Goal: Task Accomplishment & Management: Manage account settings

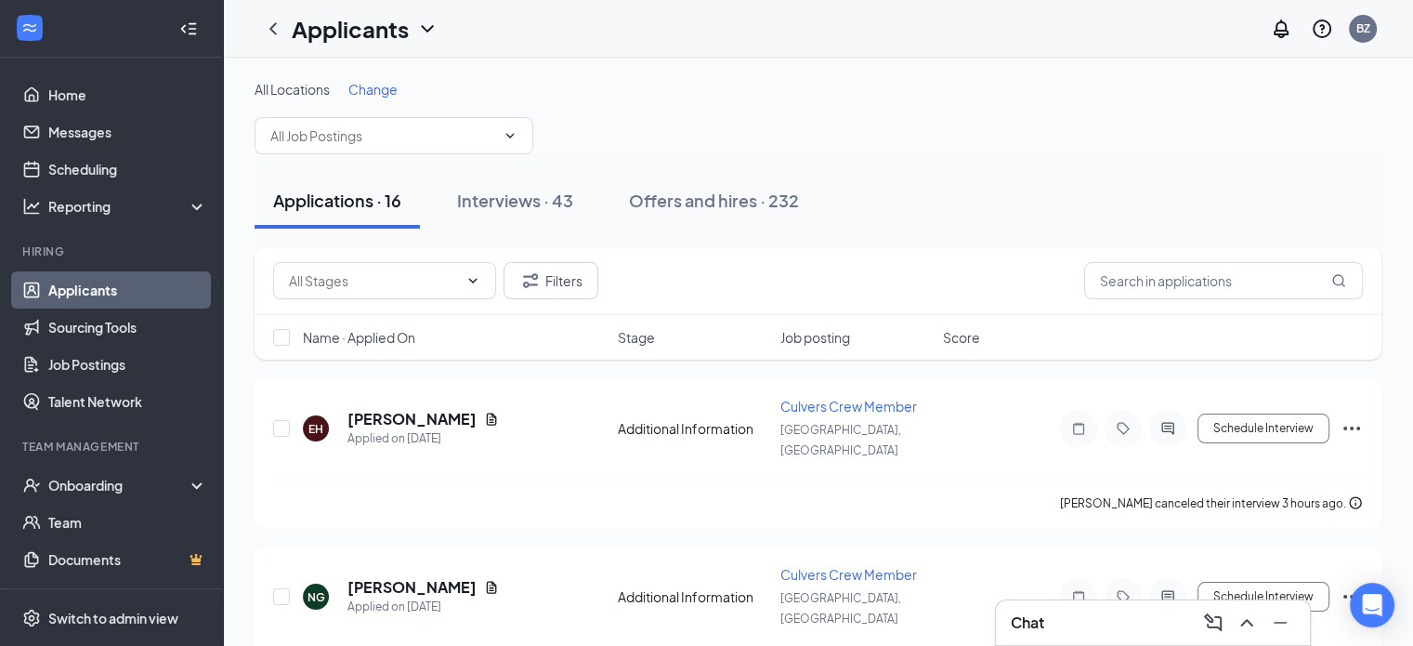
click at [385, 89] on span "Change" at bounding box center [372, 89] width 49 height 17
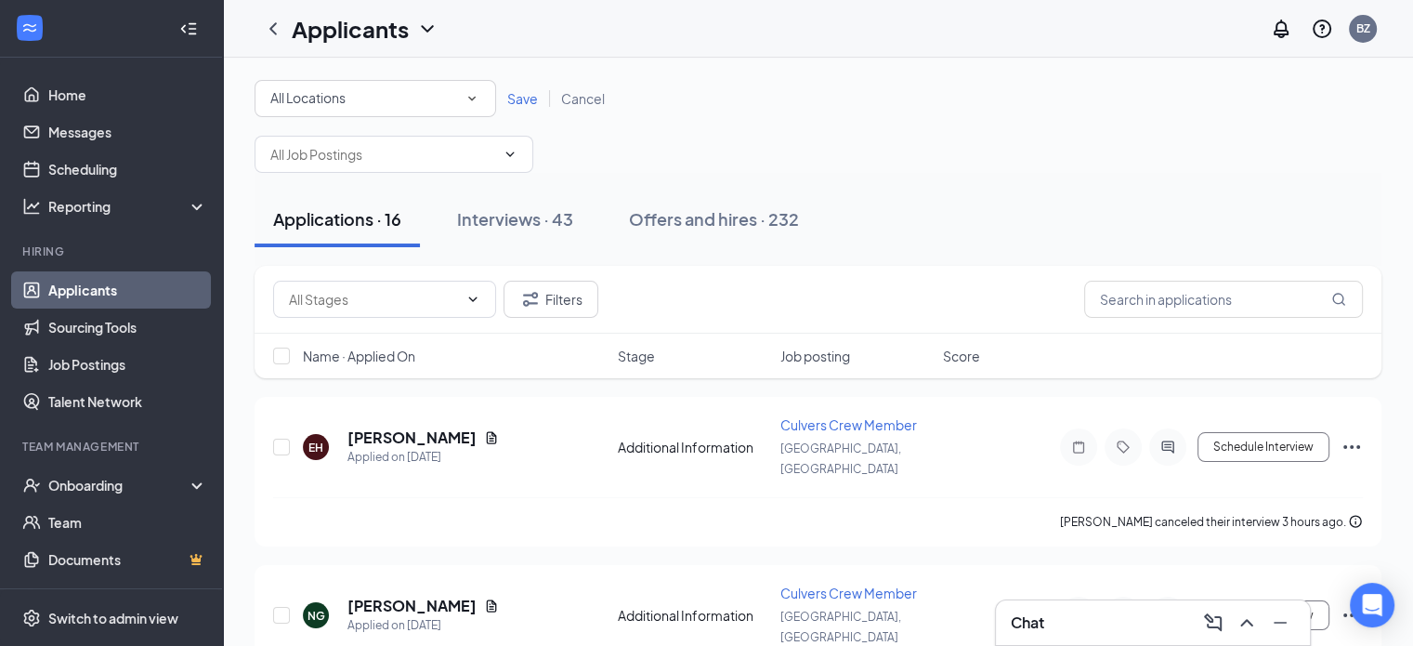
click at [411, 109] on div "All Locations" at bounding box center [375, 98] width 210 height 22
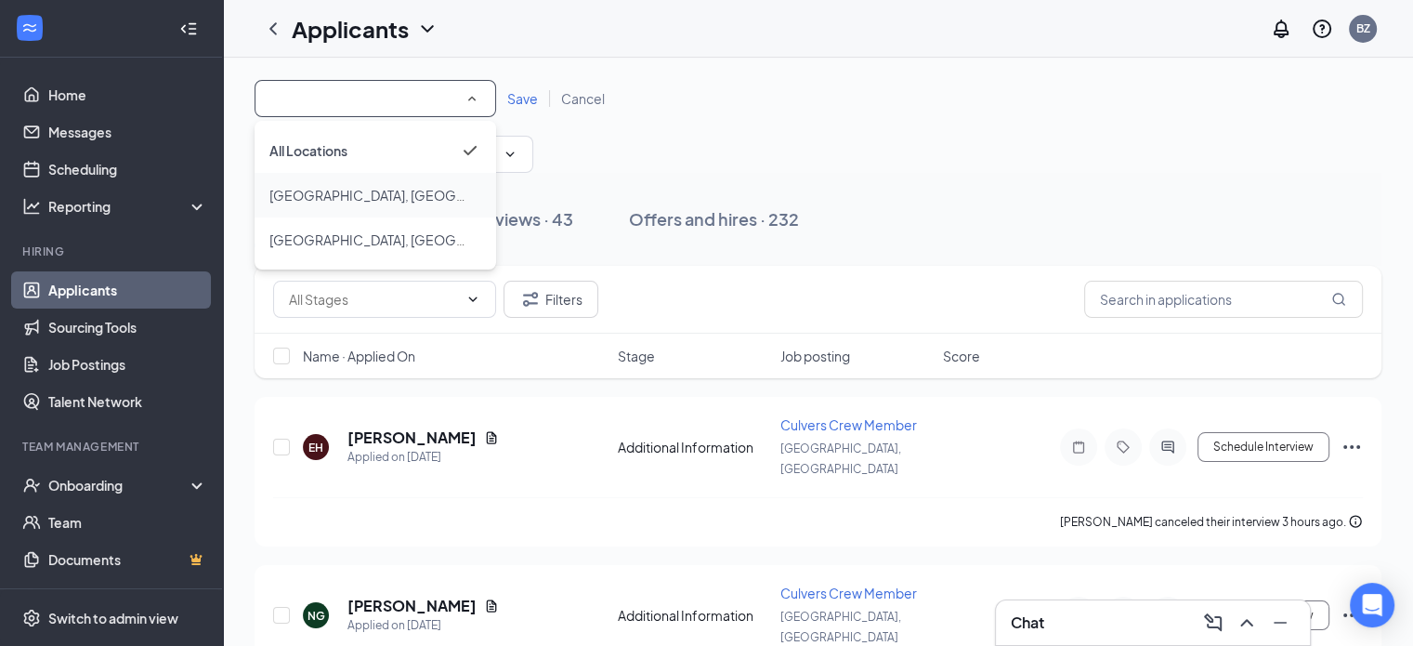
click at [306, 196] on span "[GEOGRAPHIC_DATA], [GEOGRAPHIC_DATA]" at bounding box center [407, 195] width 277 height 17
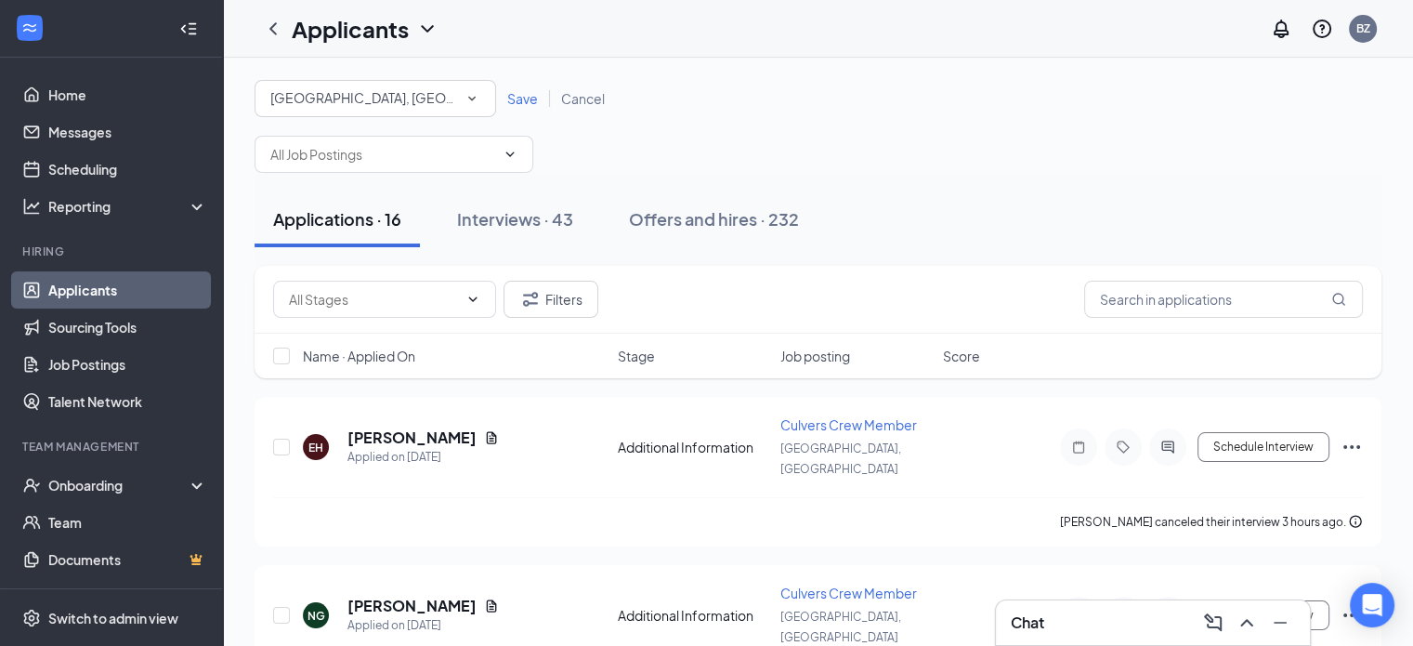
click at [515, 99] on span "Save" at bounding box center [522, 98] width 31 height 17
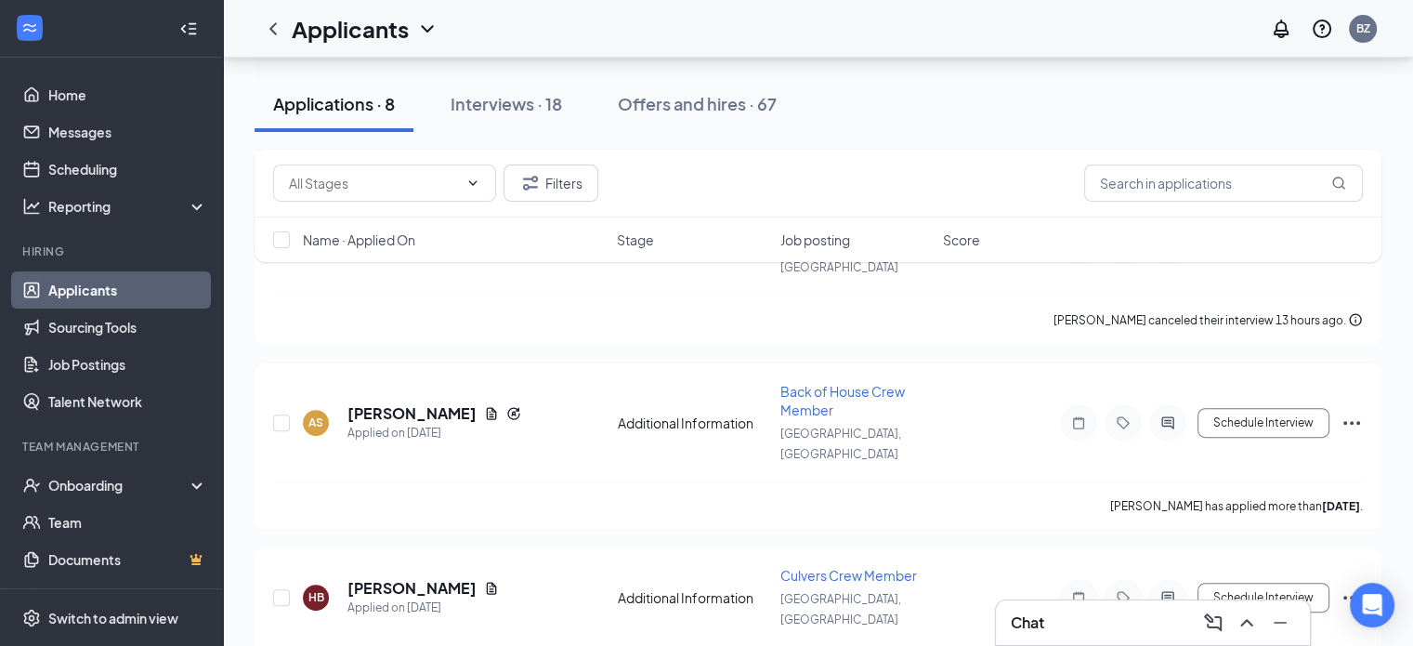
scroll to position [552, 0]
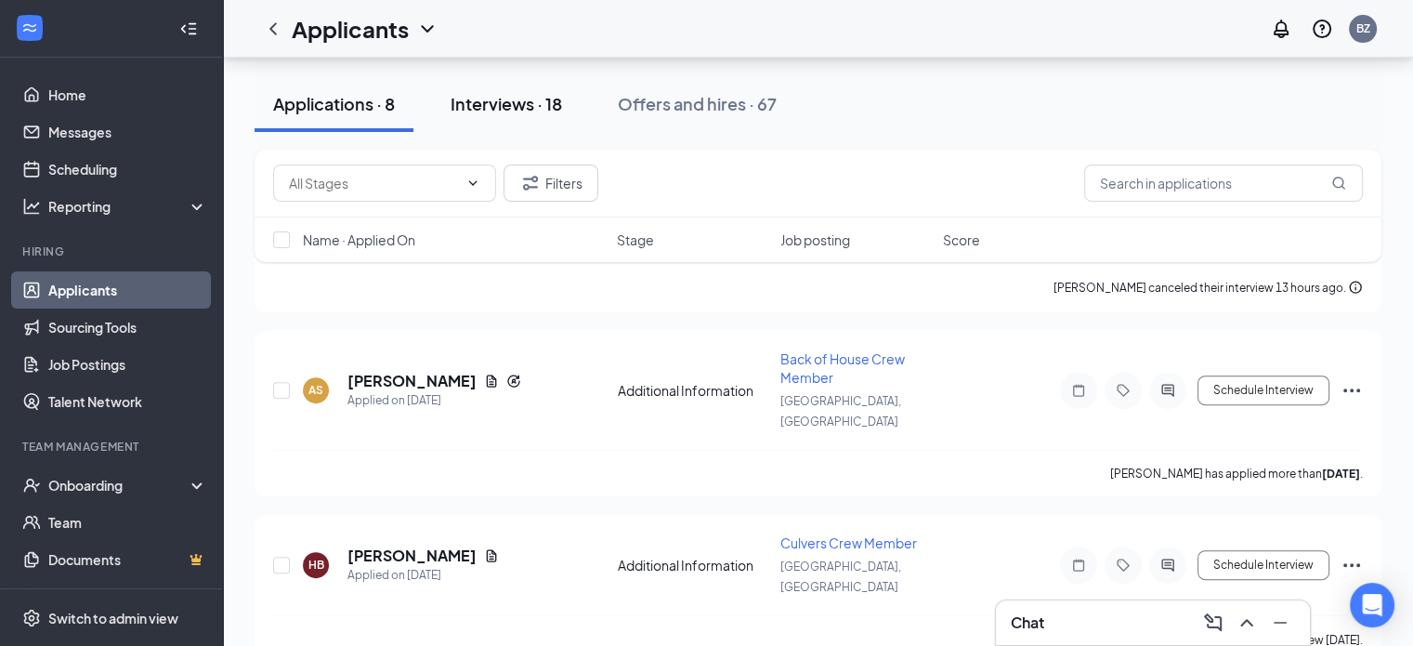
click at [562, 101] on div "Interviews · 18" at bounding box center [505, 103] width 111 height 23
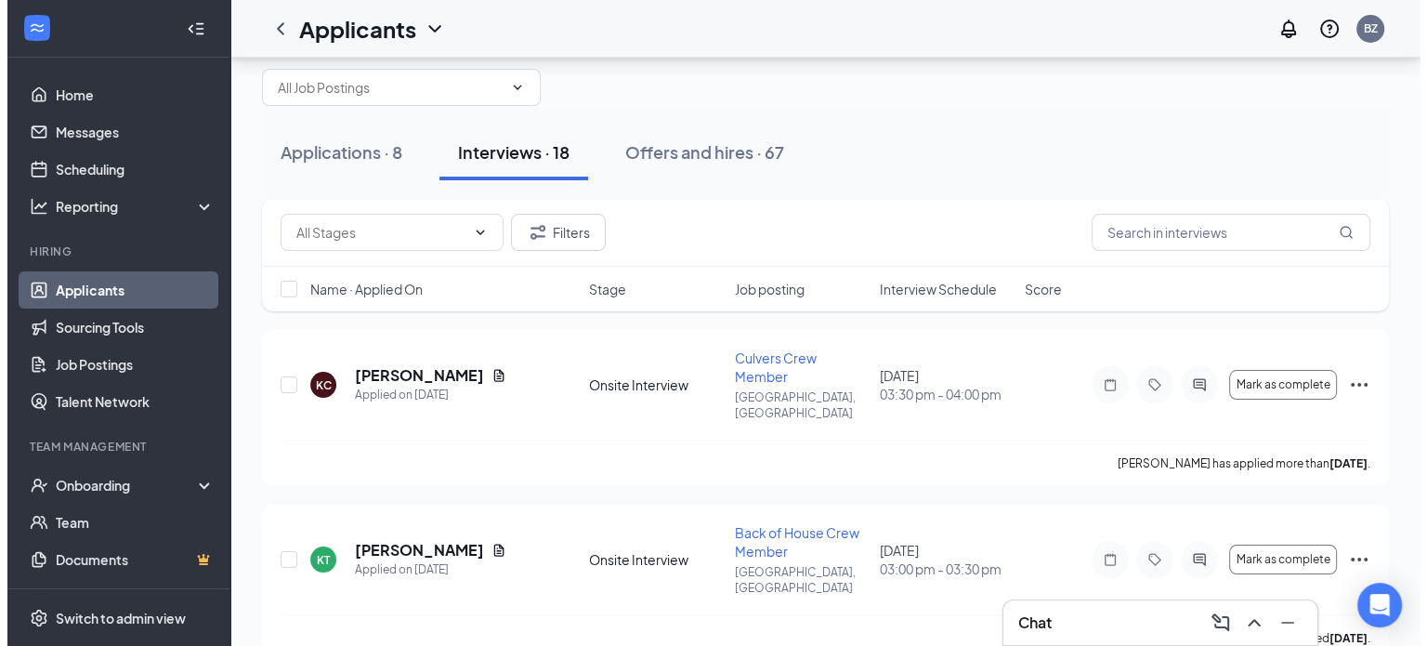
scroll to position [48, 0]
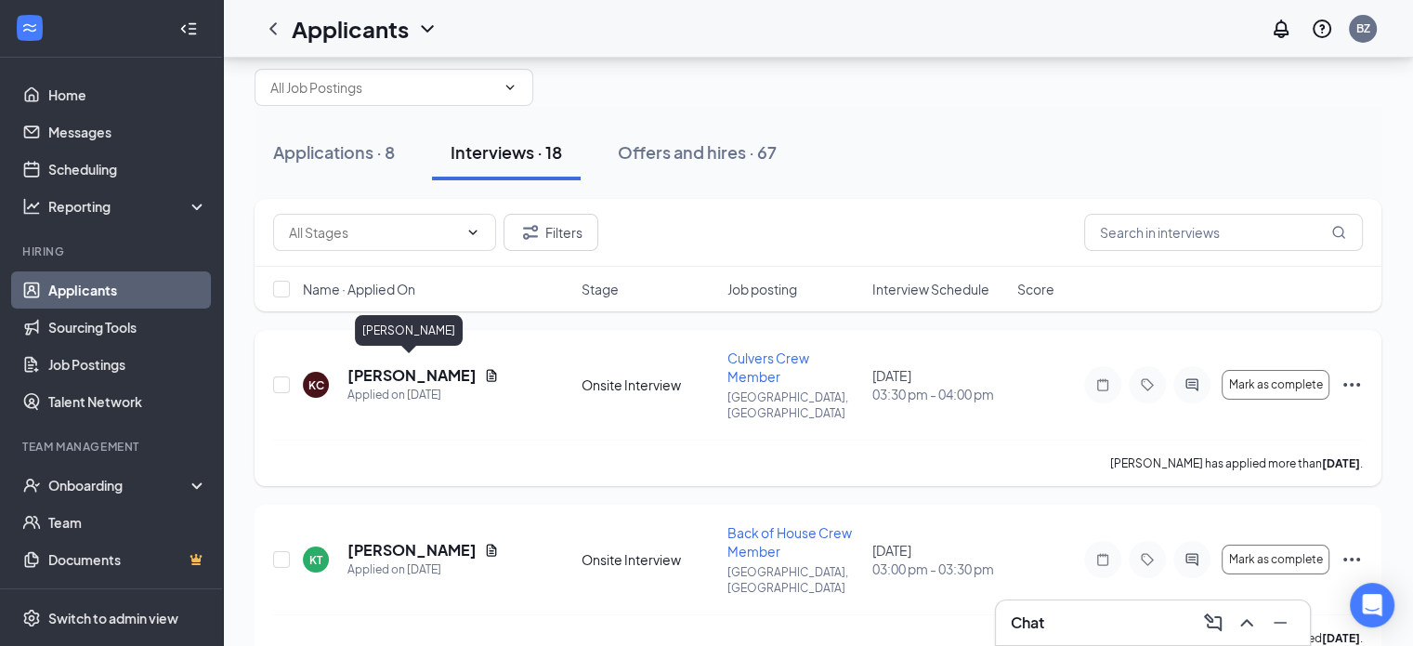
click at [405, 365] on h5 "[PERSON_NAME]" at bounding box center [411, 375] width 129 height 20
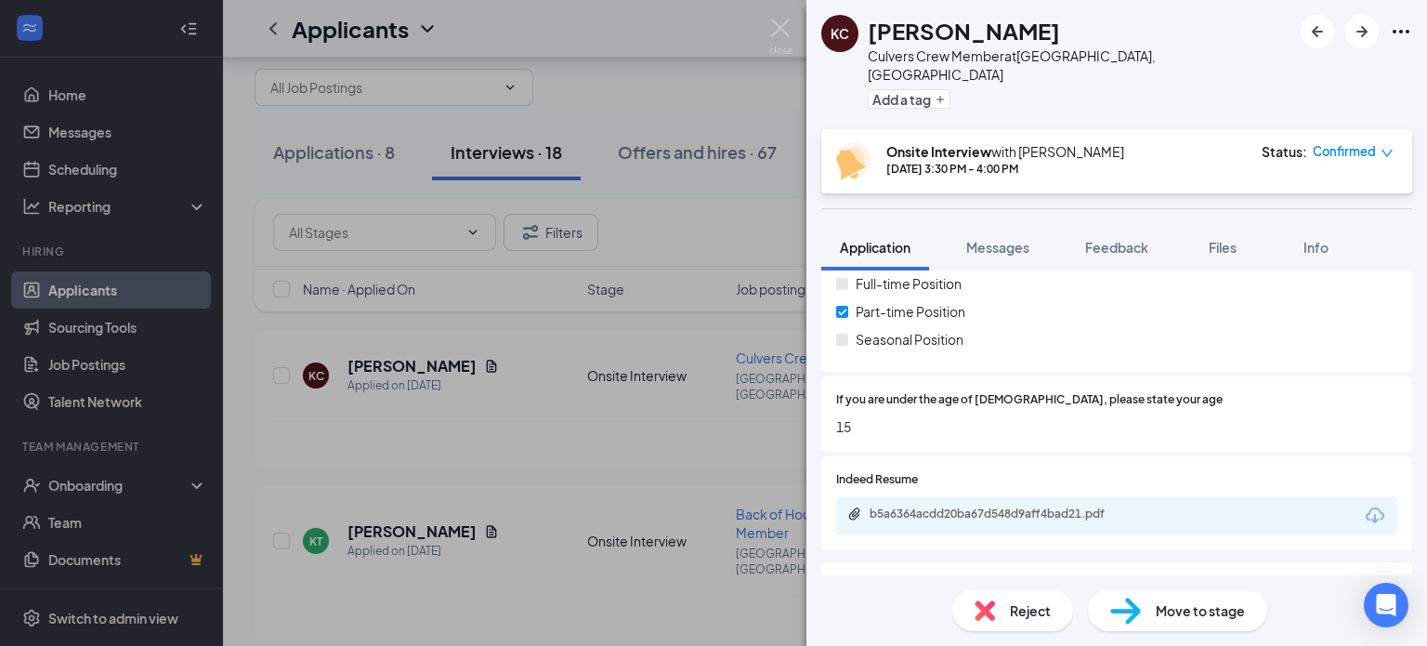
scroll to position [311, 0]
click at [1033, 628] on div "Reject" at bounding box center [1012, 610] width 121 height 41
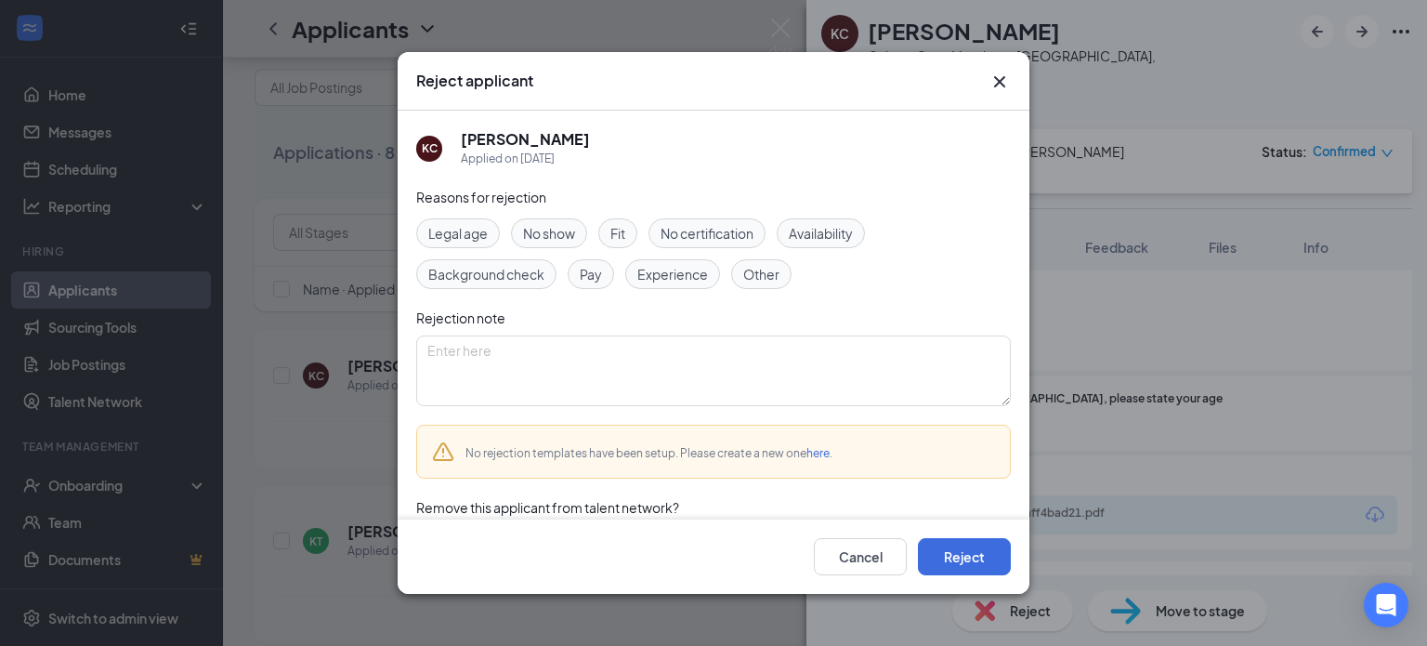
click at [463, 228] on span "Legal age" at bounding box center [457, 233] width 59 height 20
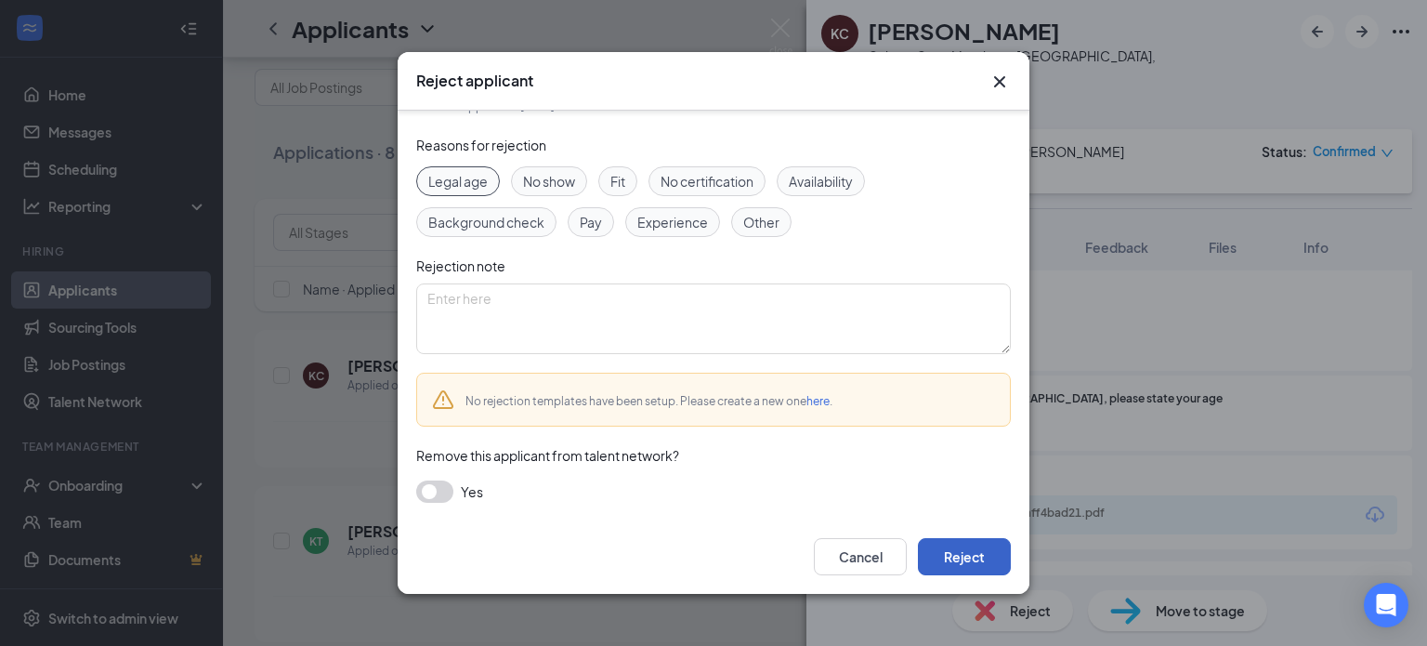
click at [955, 554] on button "Reject" at bounding box center [964, 556] width 93 height 37
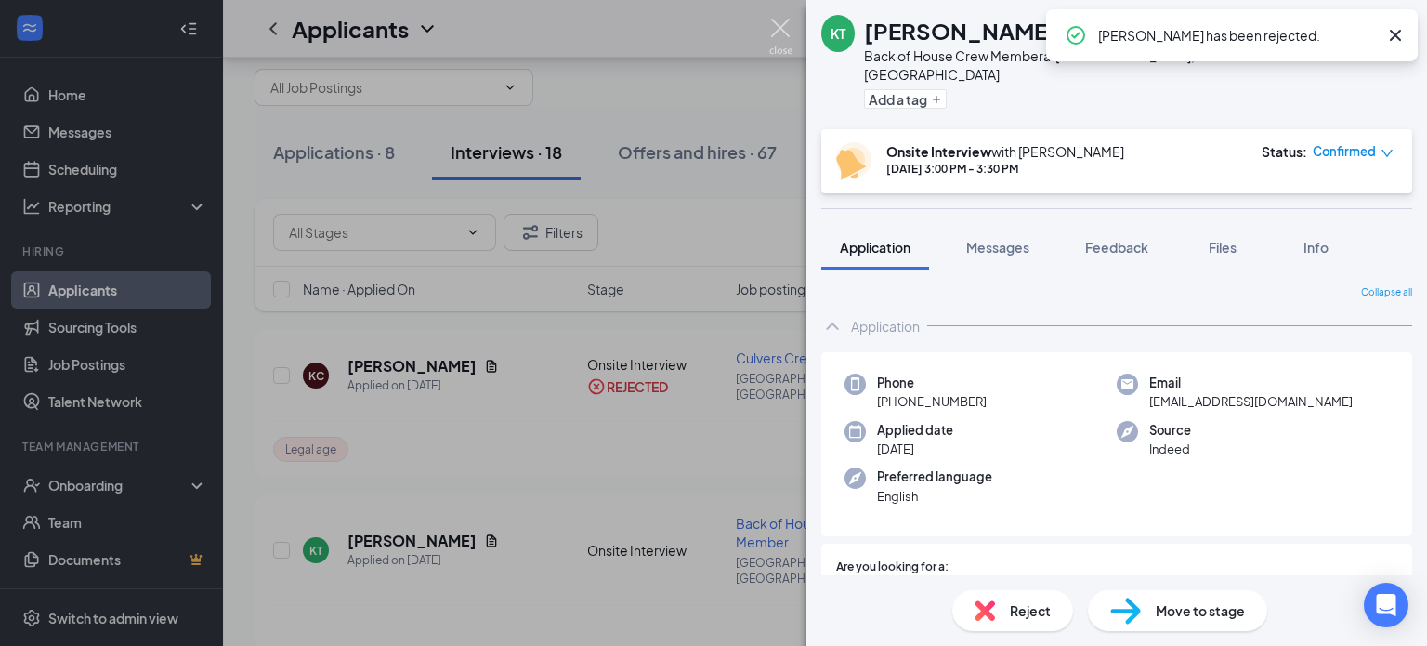
click at [775, 40] on img at bounding box center [780, 37] width 23 height 36
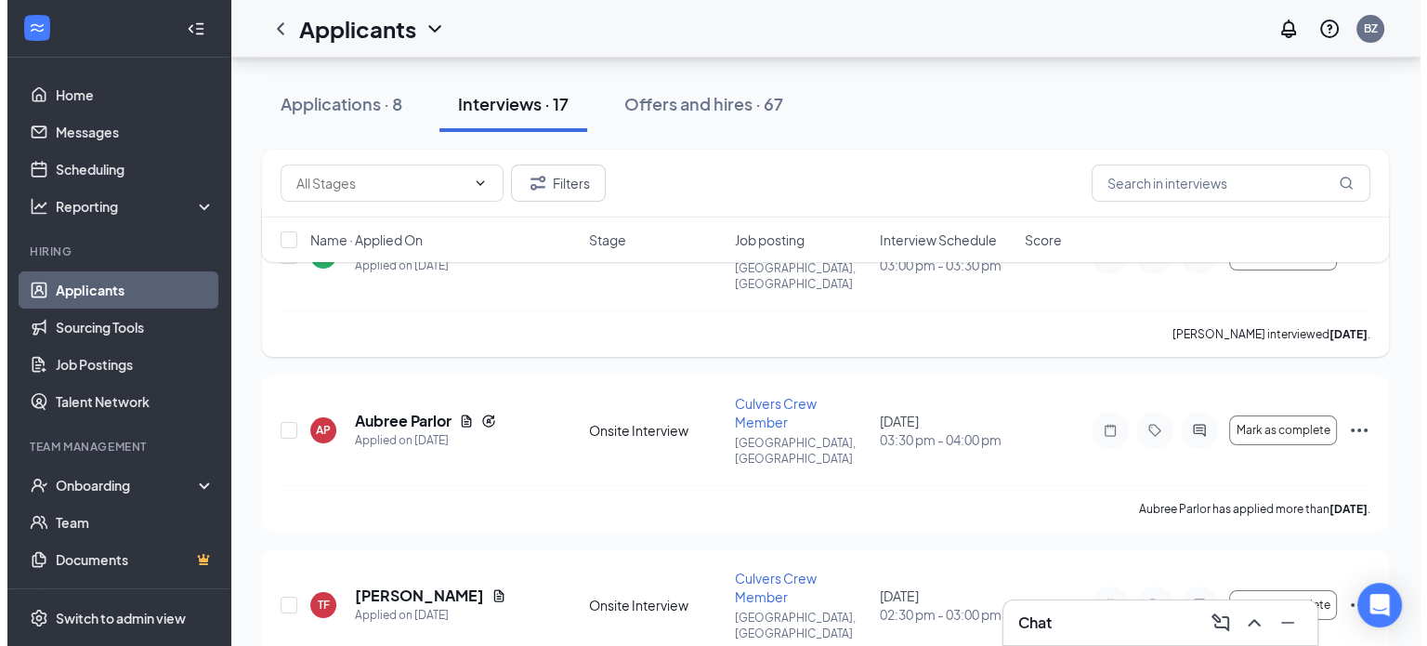
scroll to position [178, 0]
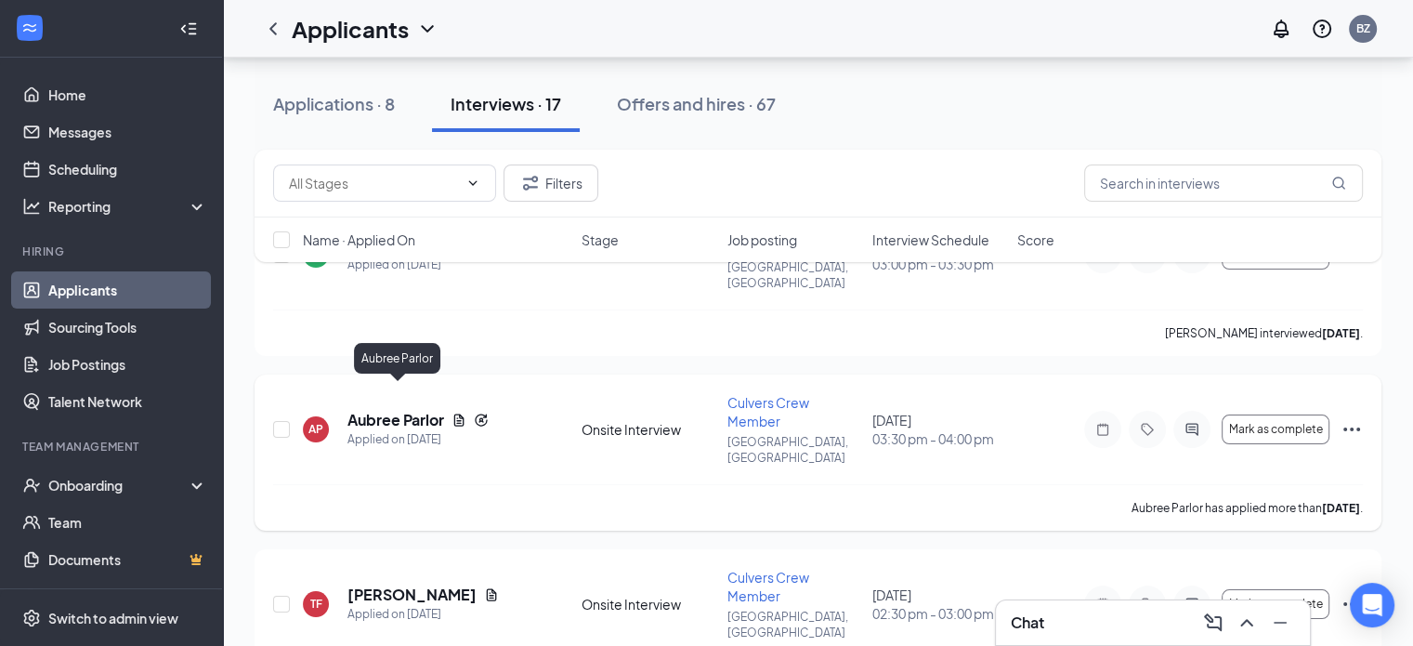
click at [410, 410] on h5 "Aubree Parlor" at bounding box center [395, 420] width 97 height 20
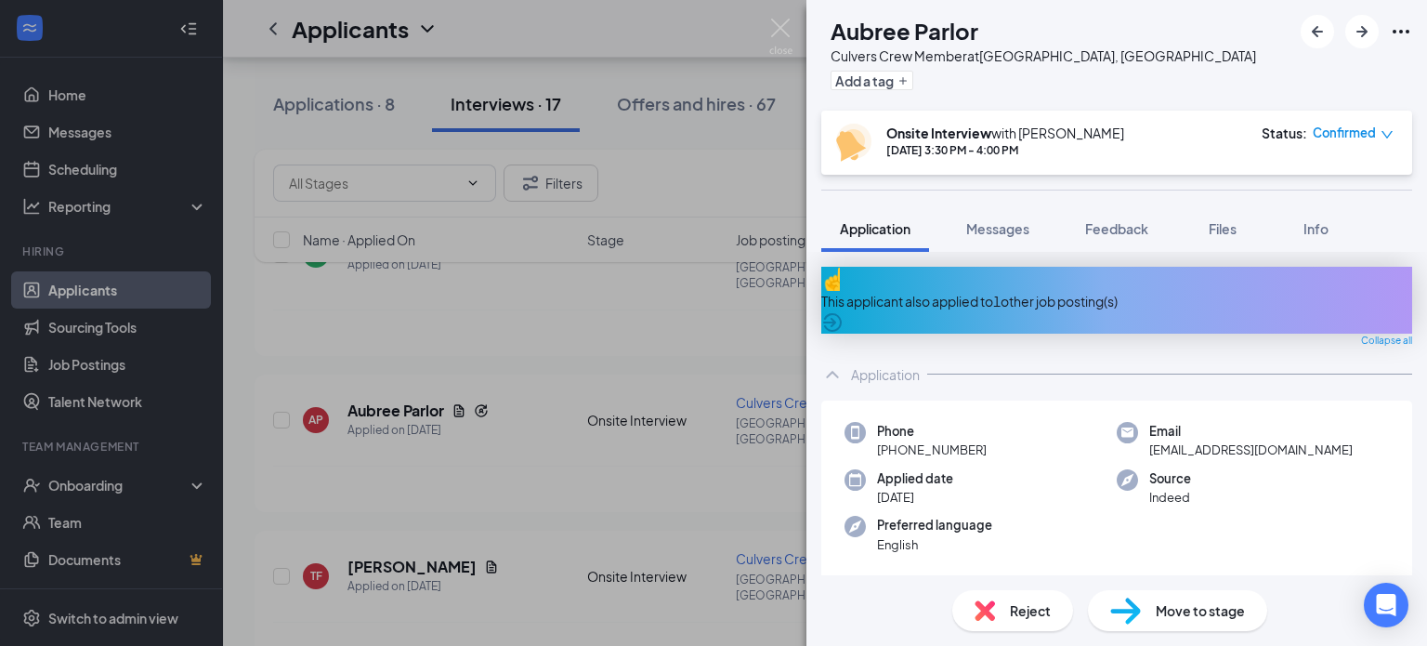
click at [794, 20] on div "AP Aubree Parlor Culvers Crew Member at [GEOGRAPHIC_DATA], [GEOGRAPHIC_DATA] Ad…" at bounding box center [713, 323] width 1427 height 646
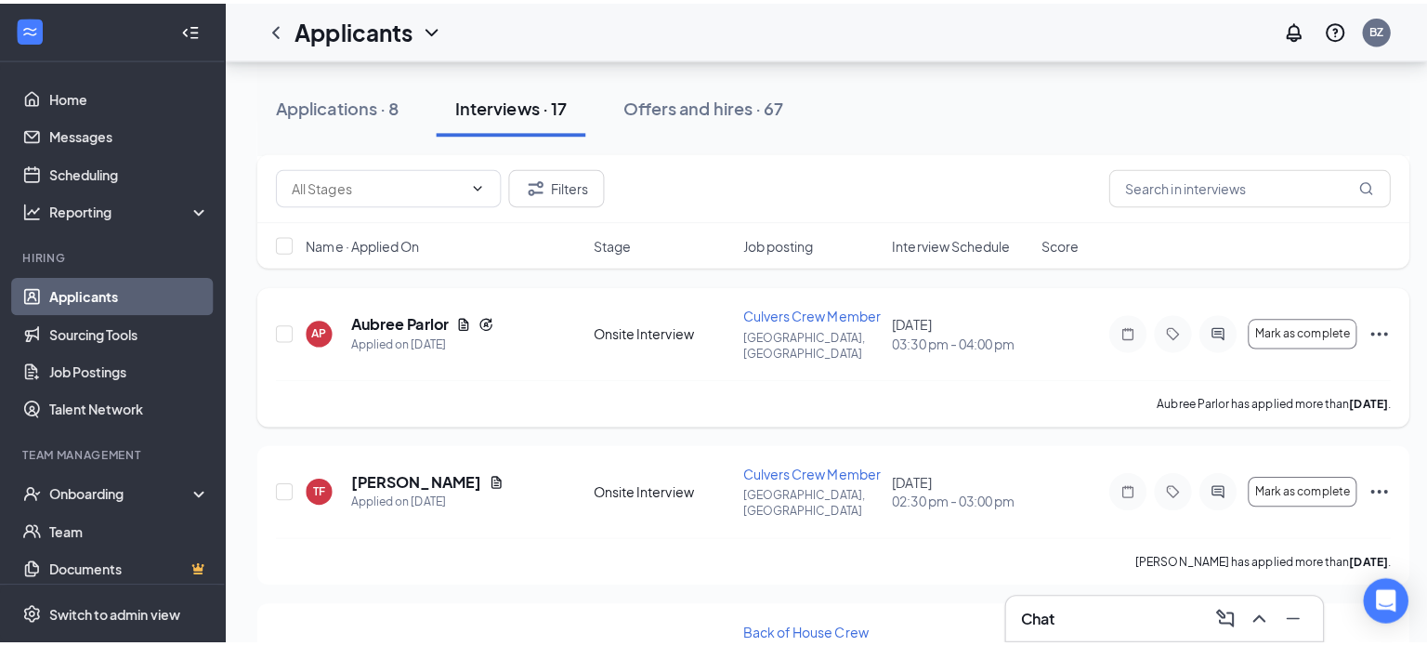
scroll to position [279, 0]
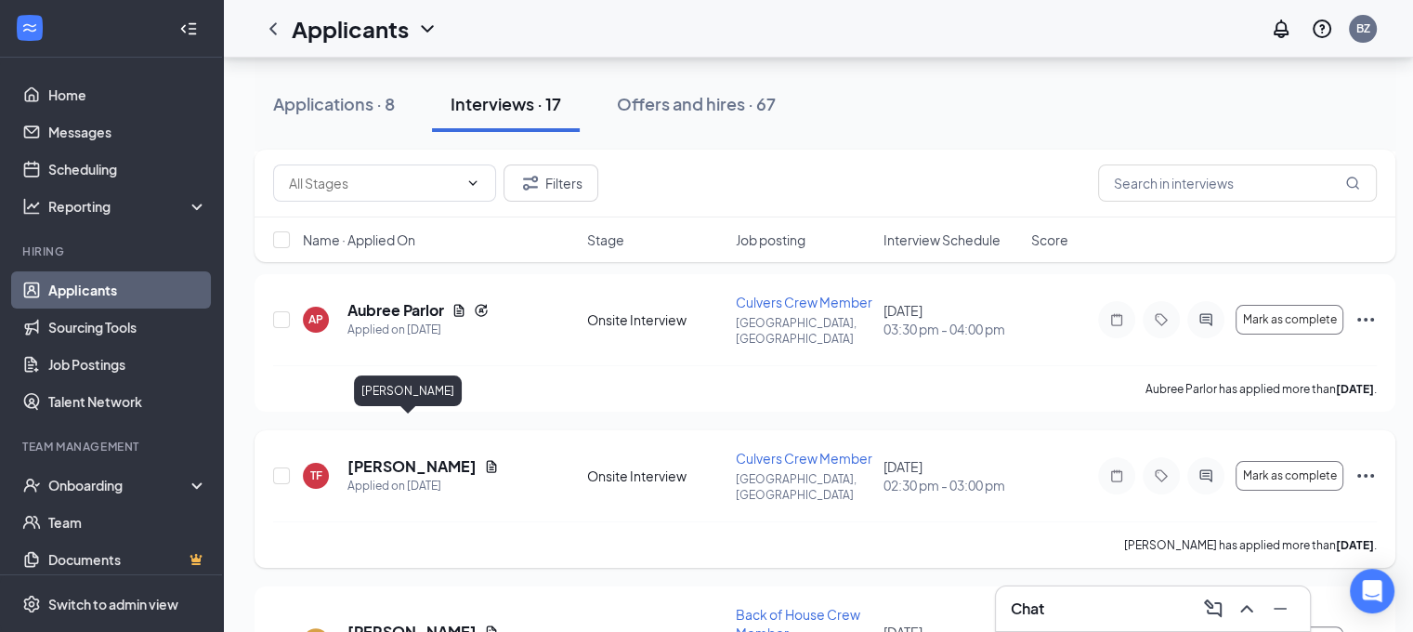
click at [401, 456] on h5 "[PERSON_NAME]" at bounding box center [411, 466] width 129 height 20
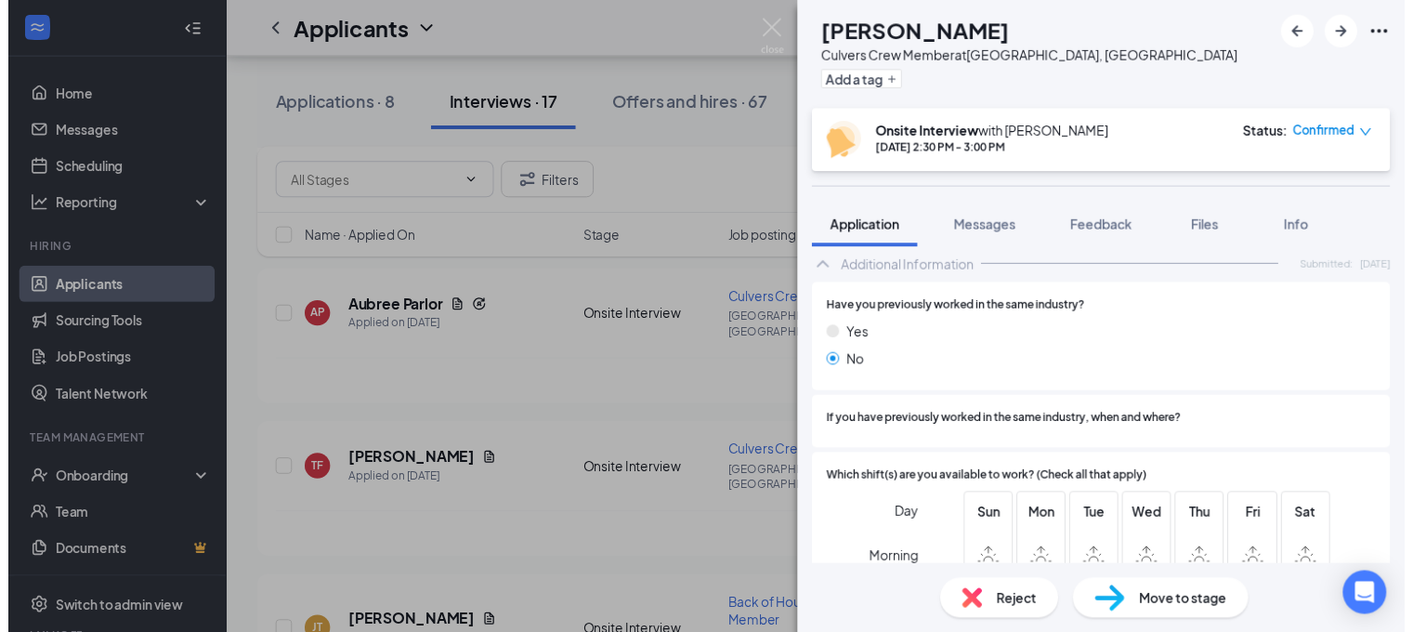
scroll to position [723, 0]
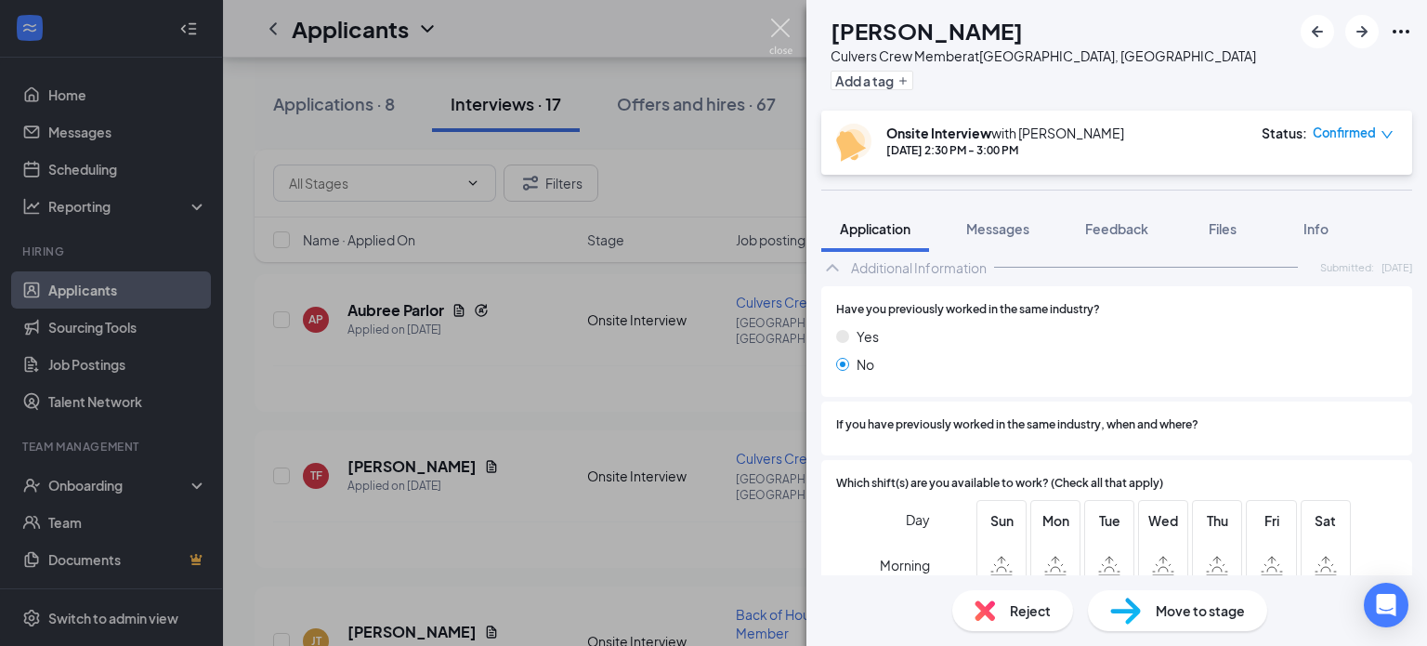
click at [777, 39] on img at bounding box center [780, 37] width 23 height 36
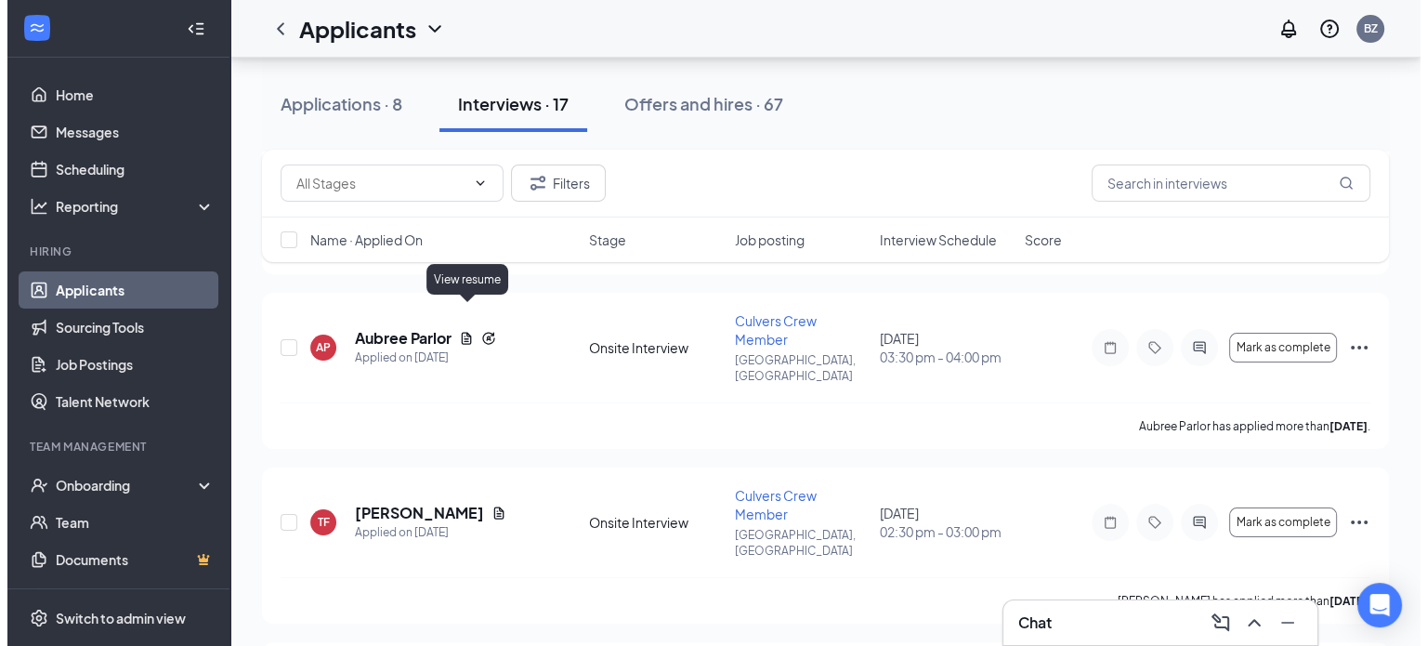
scroll to position [334, 0]
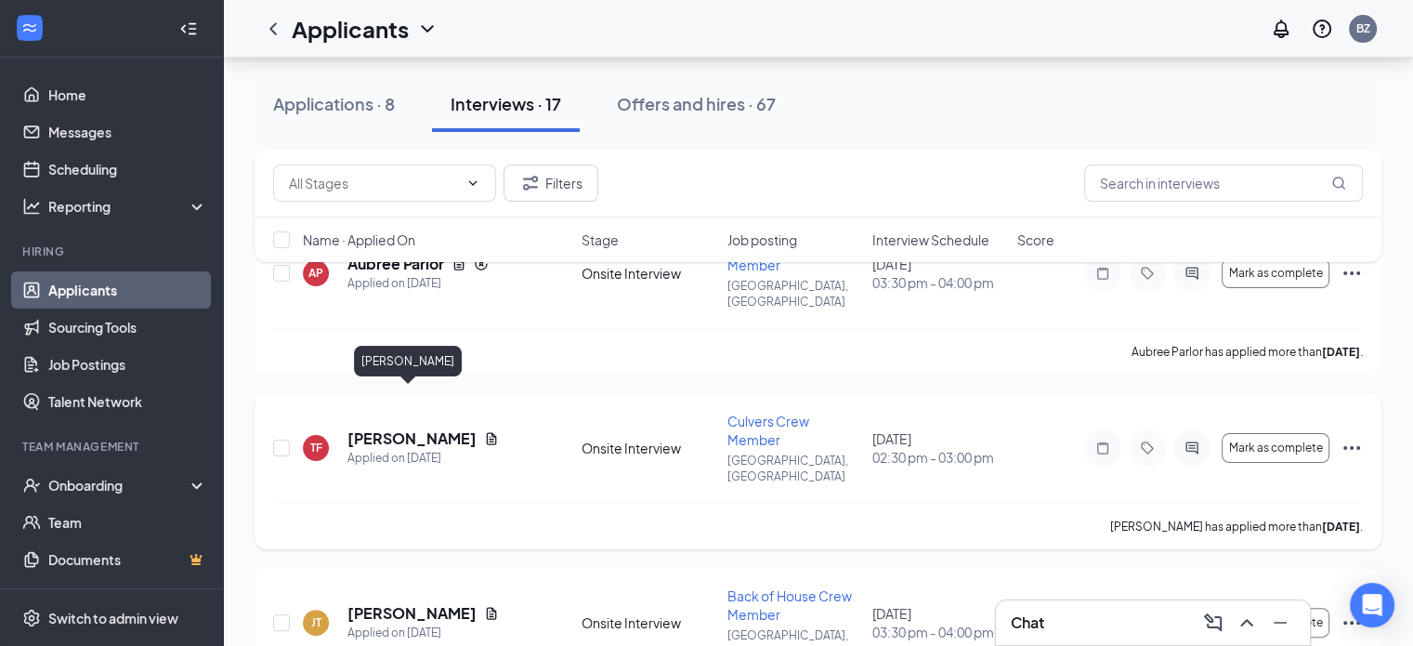
click at [390, 428] on h5 "[PERSON_NAME]" at bounding box center [411, 438] width 129 height 20
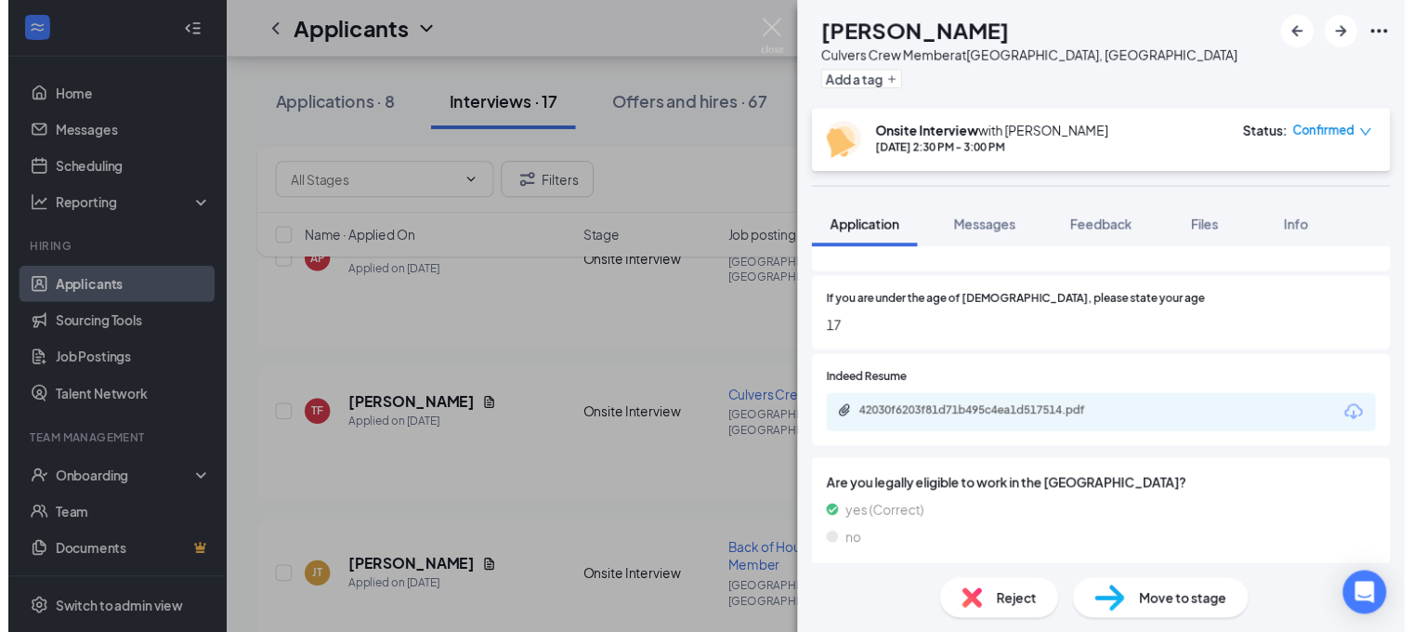
scroll to position [398, 0]
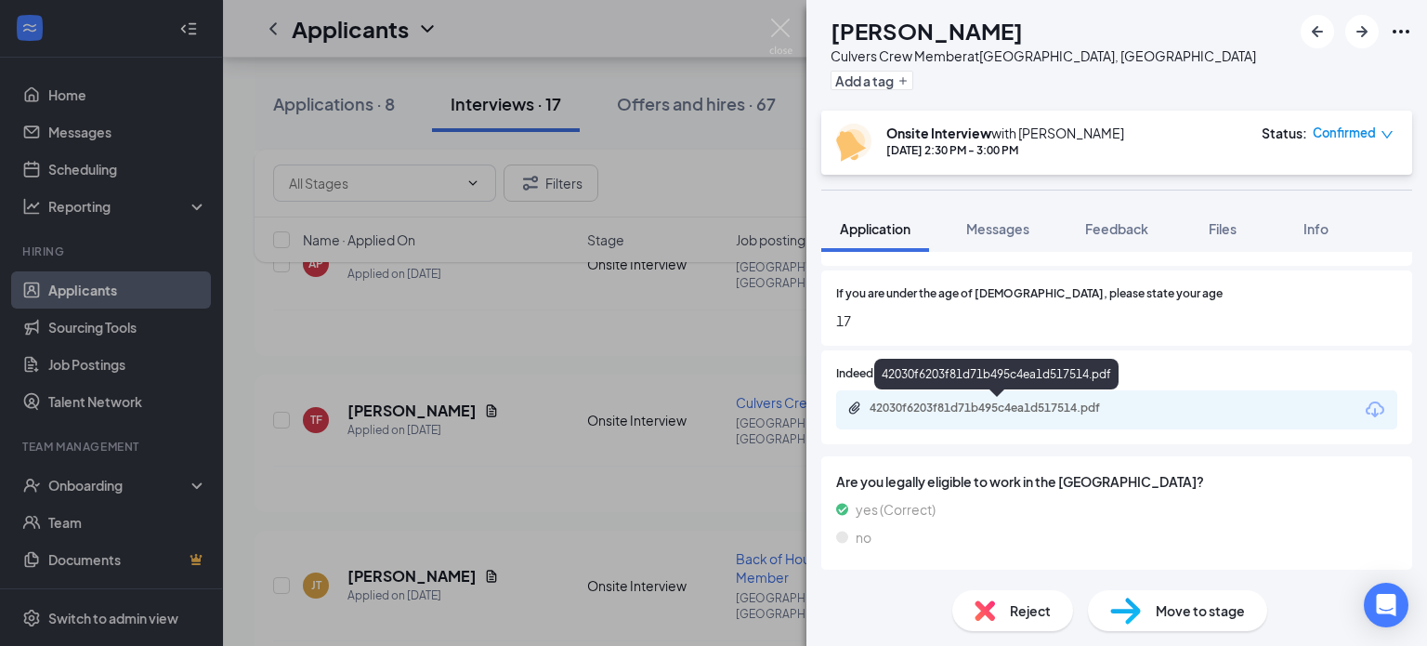
click at [985, 410] on div "42030f6203f81d71b495c4ea1d517514.pdf" at bounding box center [999, 407] width 260 height 15
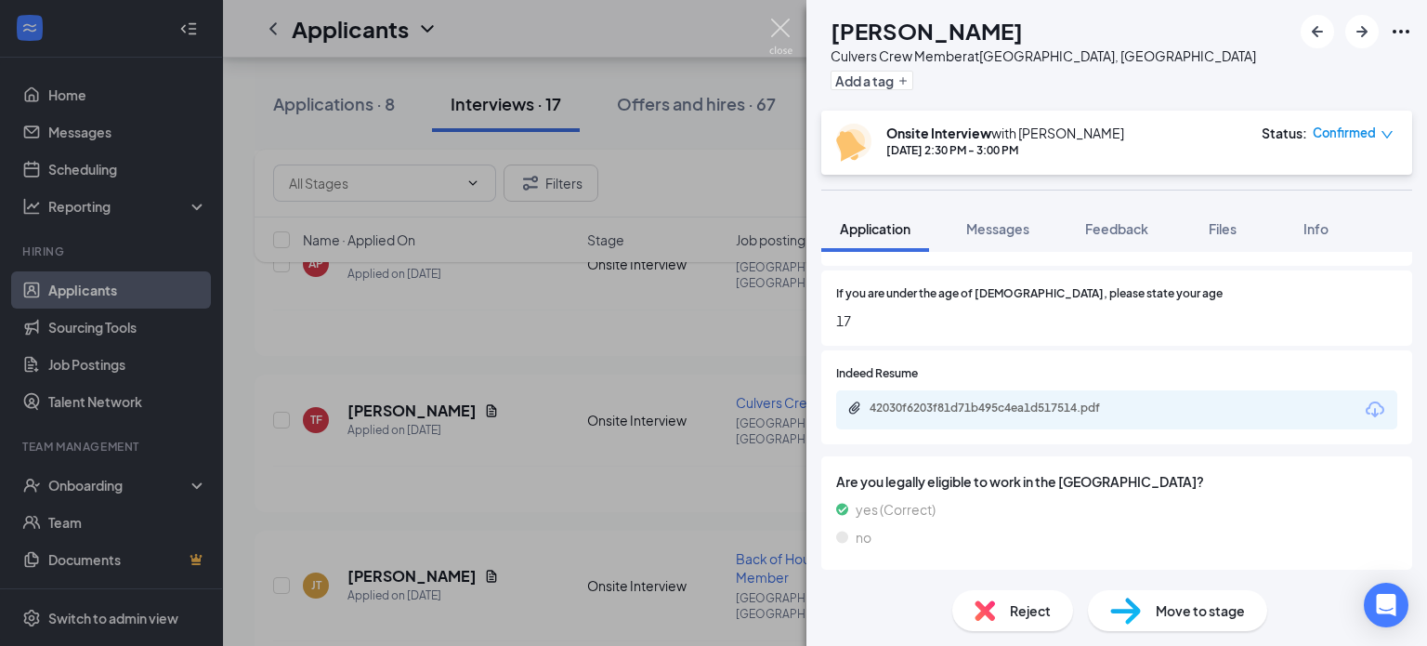
click at [769, 32] on img at bounding box center [780, 37] width 23 height 36
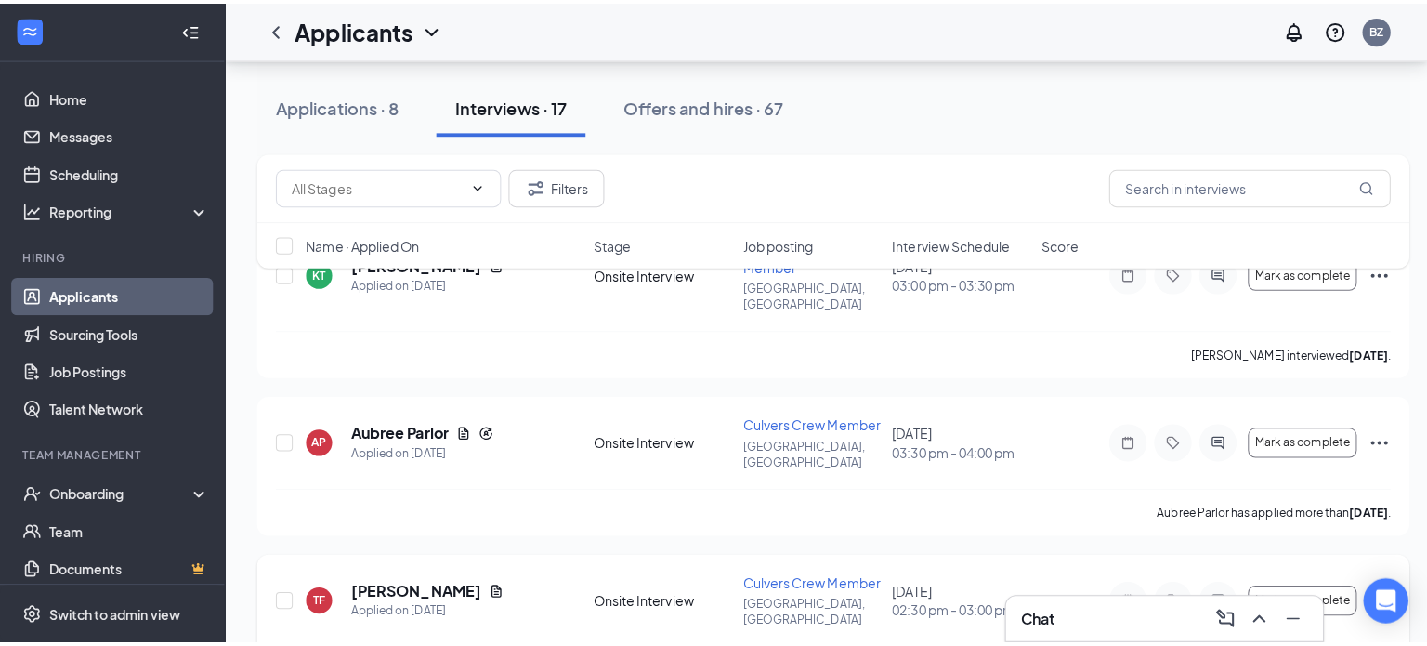
scroll to position [162, 0]
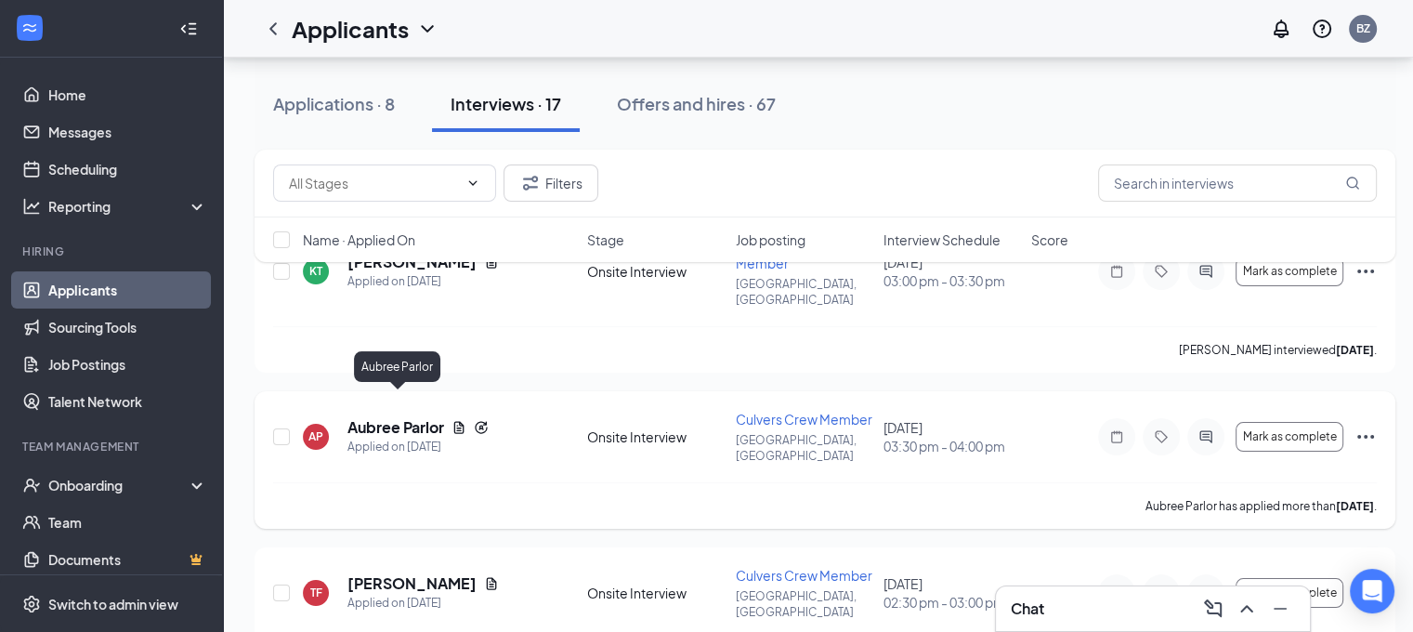
click at [411, 417] on h5 "Aubree Parlor" at bounding box center [395, 427] width 97 height 20
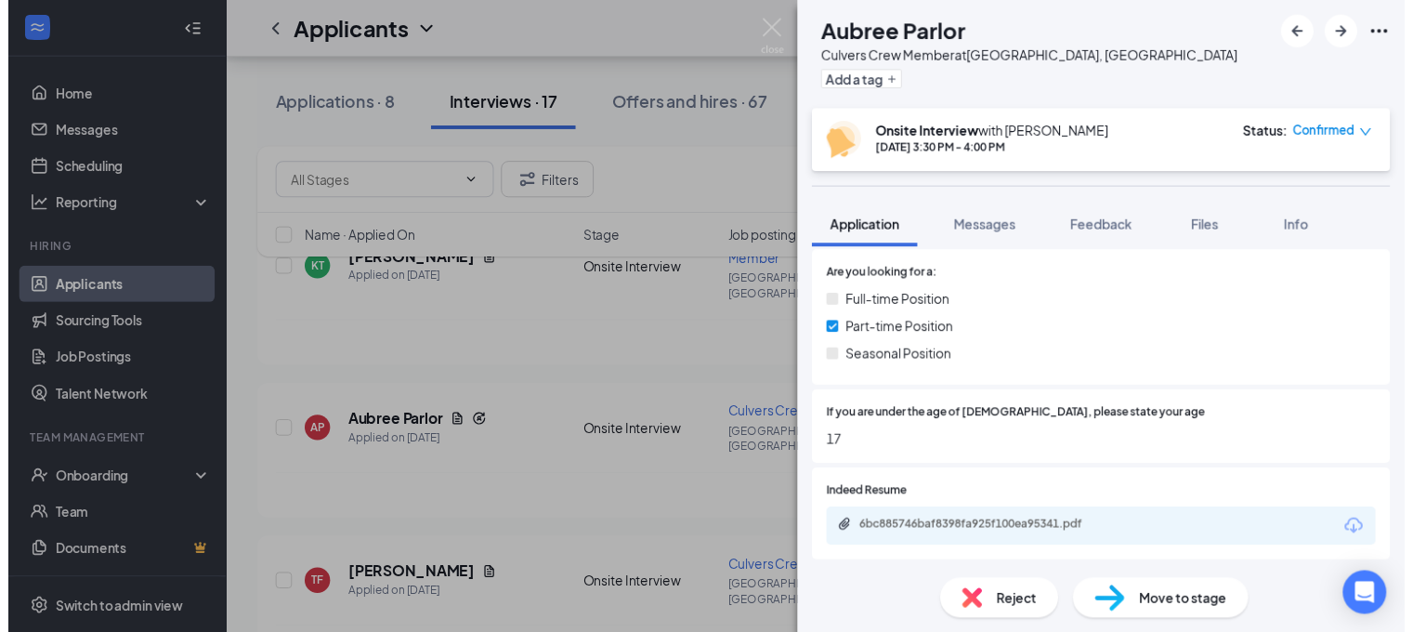
scroll to position [370, 0]
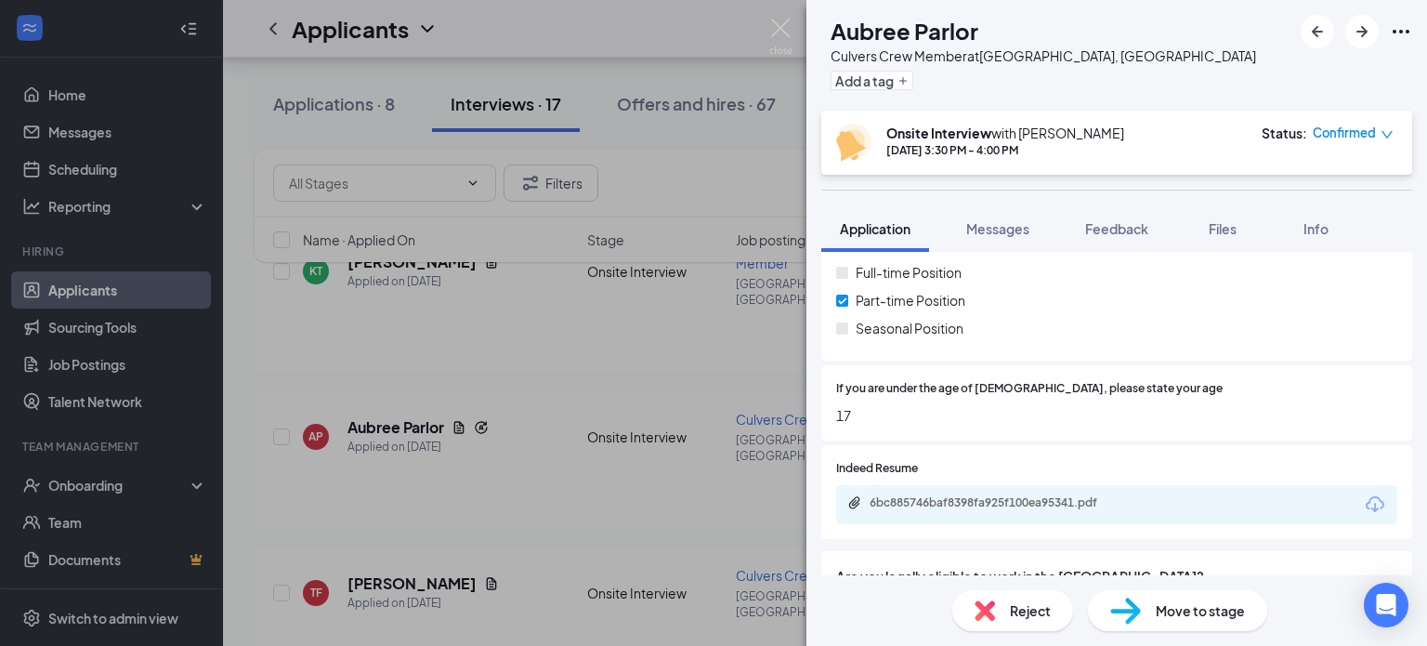
click at [1242, 492] on div "6bc885746baf8398fa925f100ea95341.pdf" at bounding box center [1116, 504] width 561 height 39
click at [1363, 493] on icon "Download" at bounding box center [1374, 504] width 22 height 22
click at [774, 28] on img at bounding box center [780, 37] width 23 height 36
